Goal: Task Accomplishment & Management: Use online tool/utility

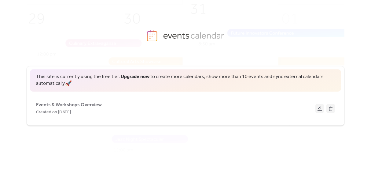
click at [320, 109] on button at bounding box center [319, 108] width 9 height 9
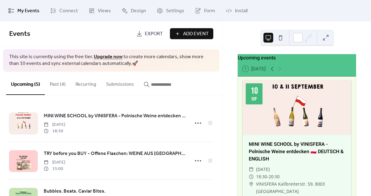
click at [98, 10] on span "Views" at bounding box center [104, 10] width 13 height 7
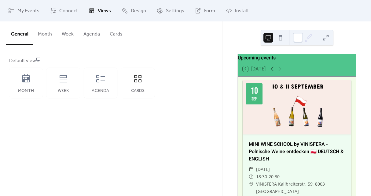
click at [98, 80] on icon at bounding box center [101, 79] width 10 height 10
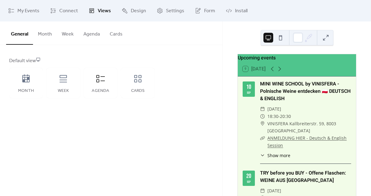
click at [62, 85] on div "Week" at bounding box center [63, 83] width 34 height 31
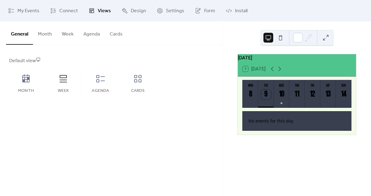
click at [28, 83] on icon at bounding box center [26, 79] width 10 height 10
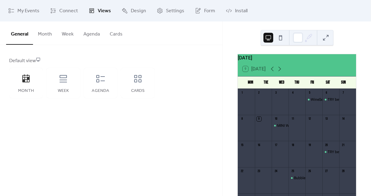
click at [64, 81] on icon at bounding box center [63, 79] width 10 height 10
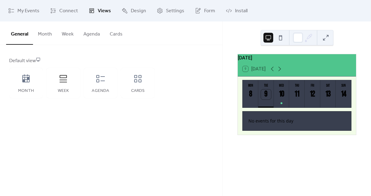
click at [97, 82] on icon at bounding box center [100, 78] width 9 height 7
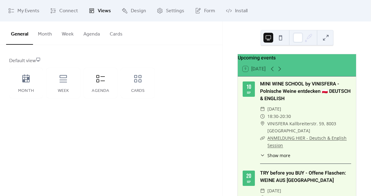
click at [138, 85] on div "Cards" at bounding box center [138, 83] width 34 height 31
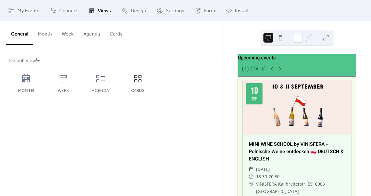
click at [107, 79] on div "Agenda" at bounding box center [101, 83] width 34 height 31
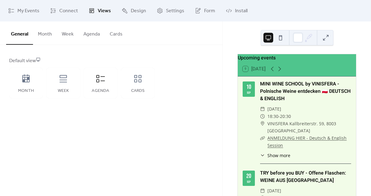
click at [328, 36] on button at bounding box center [326, 38] width 10 height 10
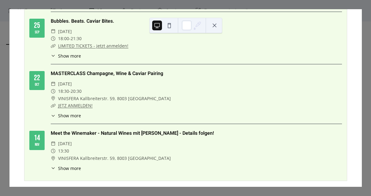
scroll to position [155, 0]
click at [215, 26] on button at bounding box center [215, 25] width 10 height 10
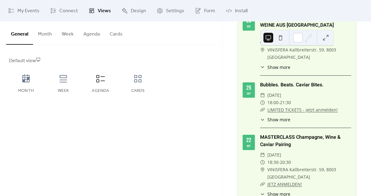
click at [137, 81] on icon at bounding box center [137, 78] width 7 height 7
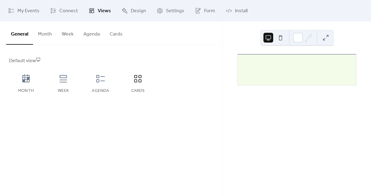
scroll to position [0, 0]
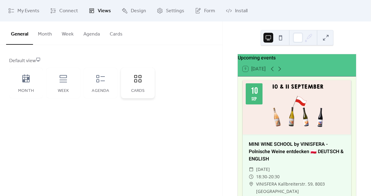
click at [326, 36] on button at bounding box center [326, 38] width 10 height 10
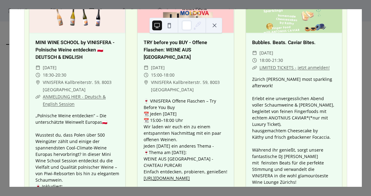
scroll to position [9, 0]
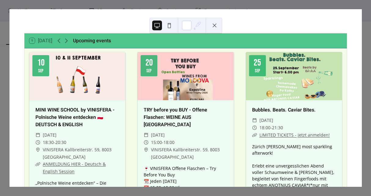
click at [214, 25] on button at bounding box center [215, 25] width 10 height 10
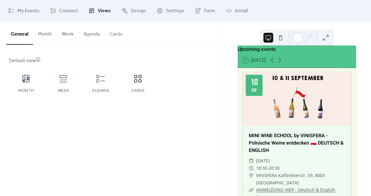
click at [64, 79] on icon at bounding box center [63, 79] width 10 height 10
drag, startPoint x: 162, startPoint y: 109, endPoint x: 323, endPoint y: 37, distance: 176.7
click at [323, 37] on button at bounding box center [326, 38] width 10 height 10
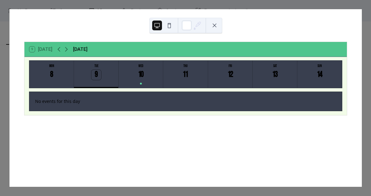
scroll to position [0, 0]
drag, startPoint x: 323, startPoint y: 37, endPoint x: 212, endPoint y: 26, distance: 111.9
click at [212, 26] on button at bounding box center [215, 25] width 10 height 10
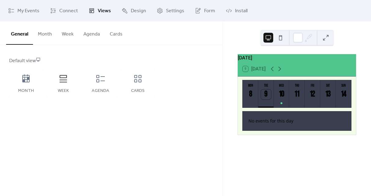
click at [98, 81] on icon at bounding box center [101, 79] width 10 height 10
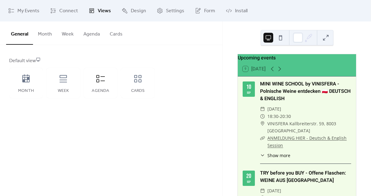
click at [139, 83] on icon at bounding box center [138, 79] width 10 height 10
